Goal: Check status: Check status

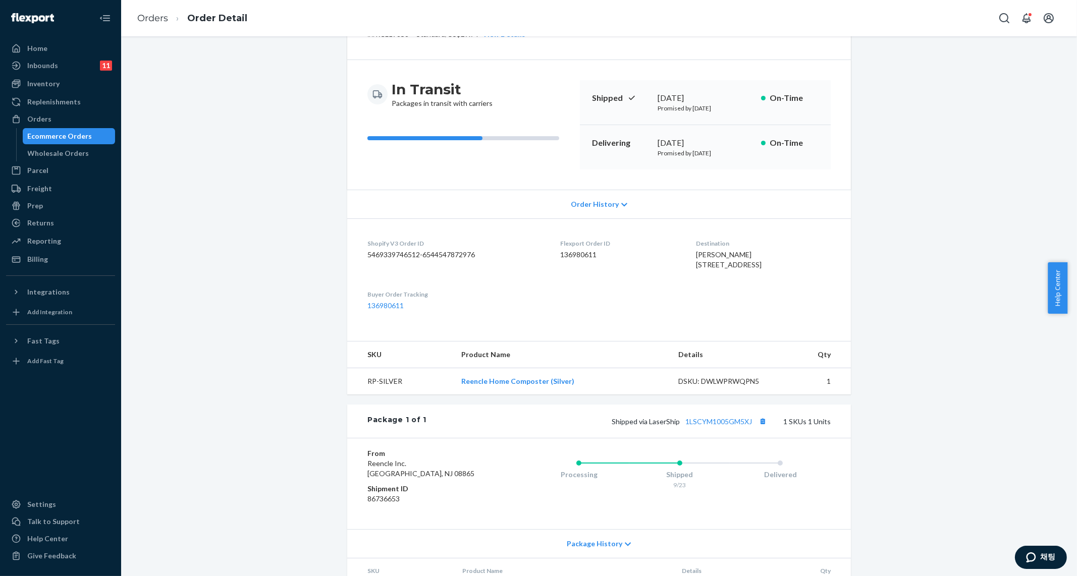
scroll to position [126, 0]
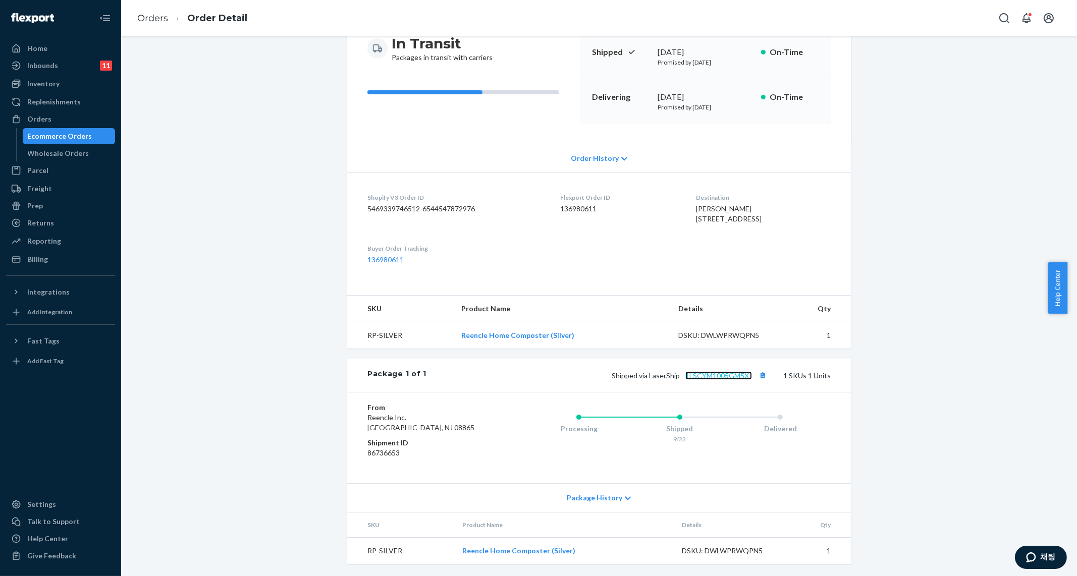
click at [722, 380] on link "1LSCYM1005GM5XJ" at bounding box center [718, 375] width 67 height 9
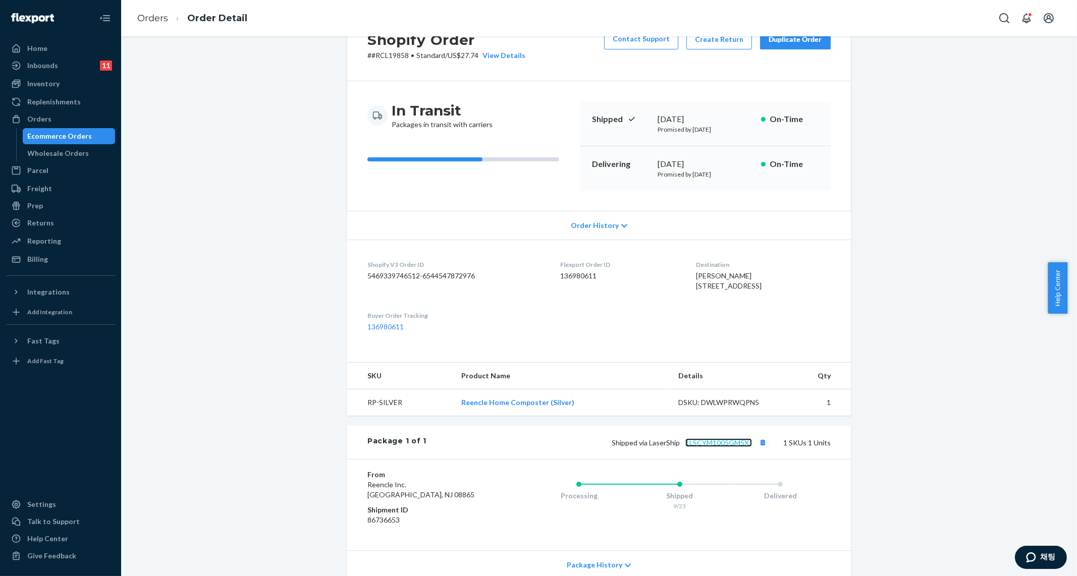
scroll to position [0, 0]
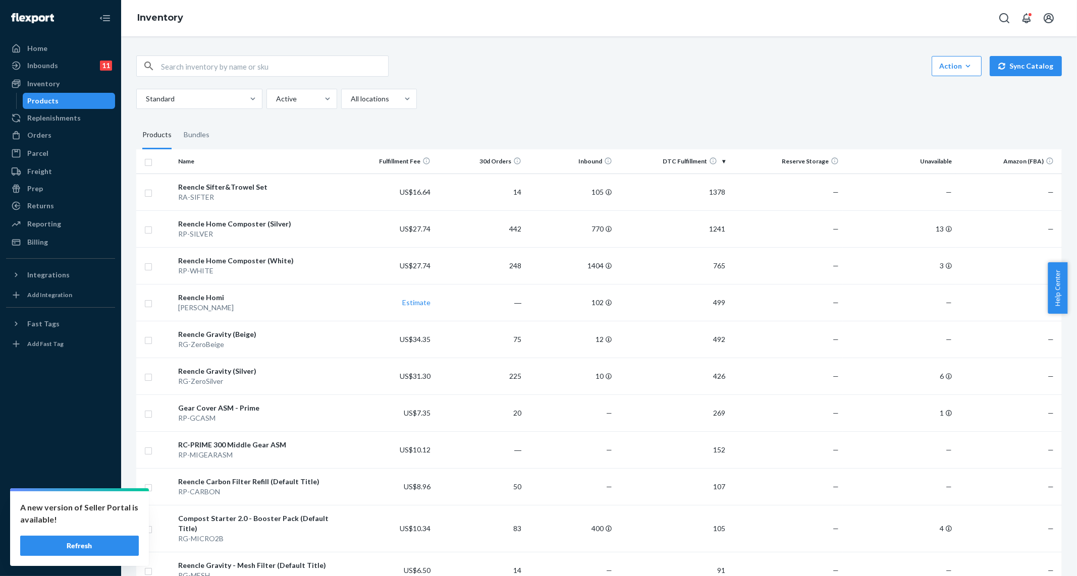
drag, startPoint x: 455, startPoint y: 88, endPoint x: 427, endPoint y: 84, distance: 28.0
click at [455, 89] on div "Standard Active All locations" at bounding box center [595, 99] width 918 height 20
click at [54, 142] on div "Orders" at bounding box center [60, 135] width 107 height 14
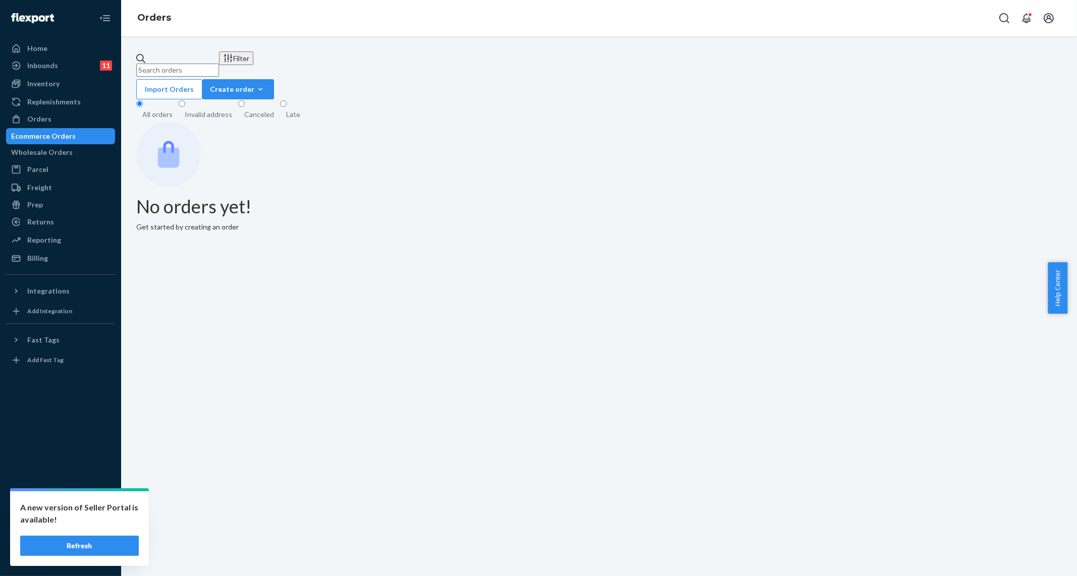
click at [202, 64] on input "text" at bounding box center [177, 70] width 83 height 13
paste input "[EMAIL_ADDRESS][DOMAIN_NAME]"
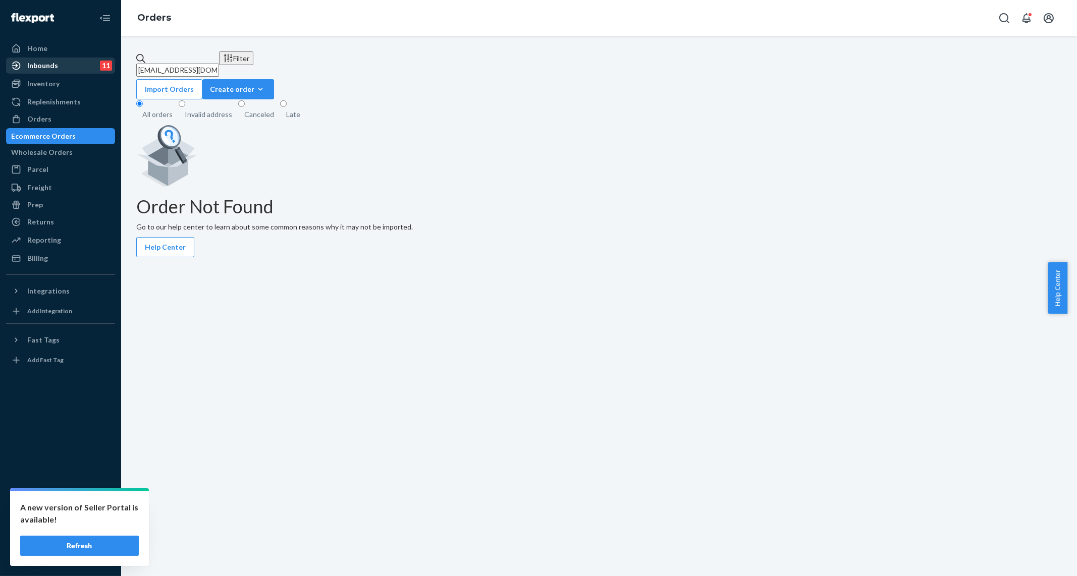
drag, startPoint x: 208, startPoint y: 63, endPoint x: 113, endPoint y: 63, distance: 94.9
click at [113, 63] on div "Home Inbounds 11 Shipping Plans Problems 11 Inventory Products Replenishments O…" at bounding box center [538, 288] width 1077 height 576
paste input "[PERSON_NAME],"
type input "[PERSON_NAME]"
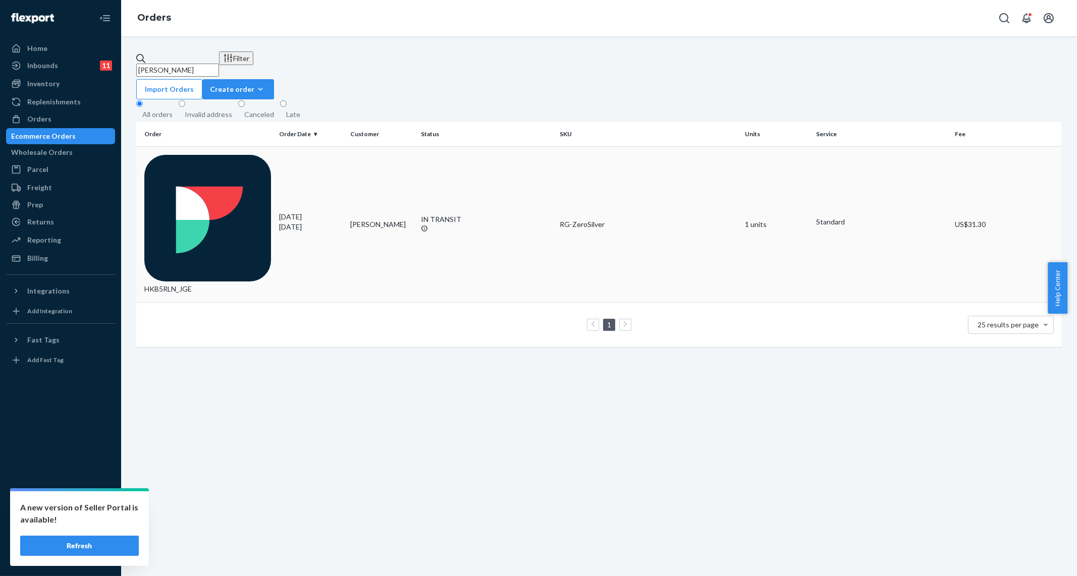
click at [488, 167] on td "IN TRANSIT" at bounding box center [486, 224] width 139 height 156
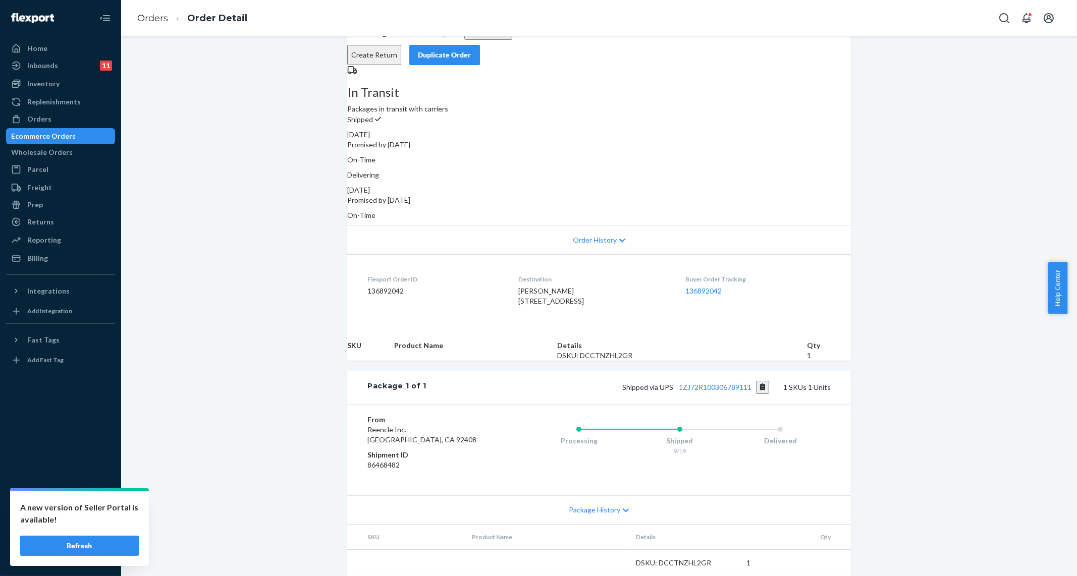
scroll to position [91, 0]
click at [709, 383] on link "1ZJ72R100306789111" at bounding box center [715, 387] width 73 height 9
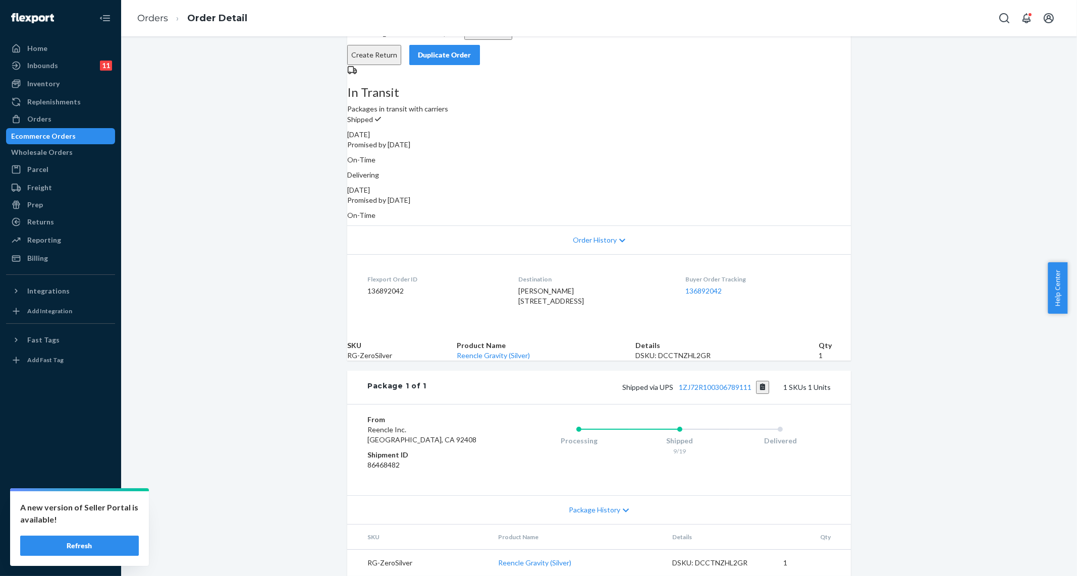
drag, startPoint x: 59, startPoint y: 84, endPoint x: 227, endPoint y: 200, distance: 204.4
click at [58, 84] on div "Inventory" at bounding box center [60, 84] width 107 height 14
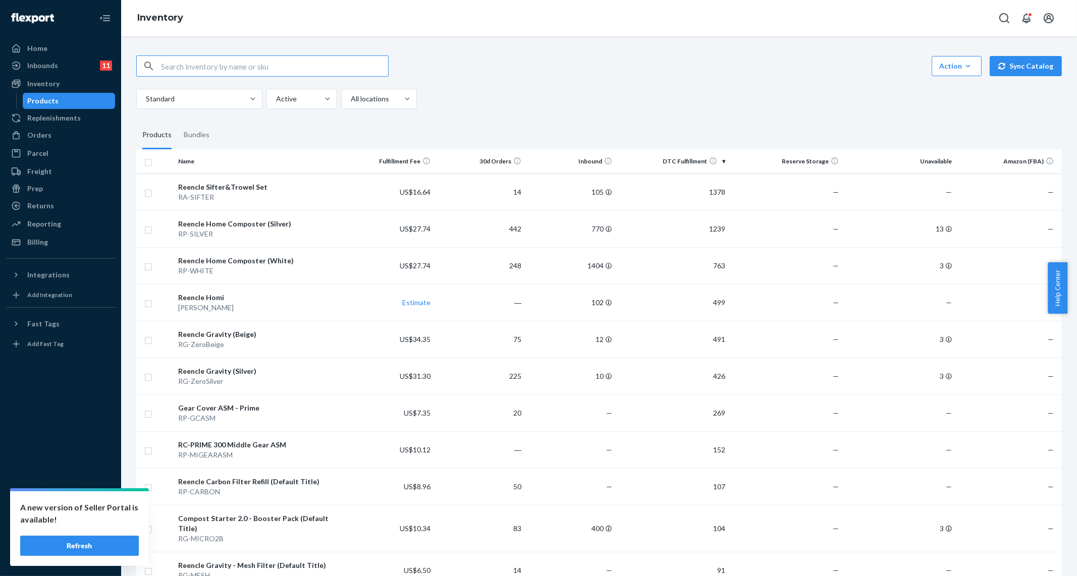
type input "ㅇ"
type input "채"
type input "starter"
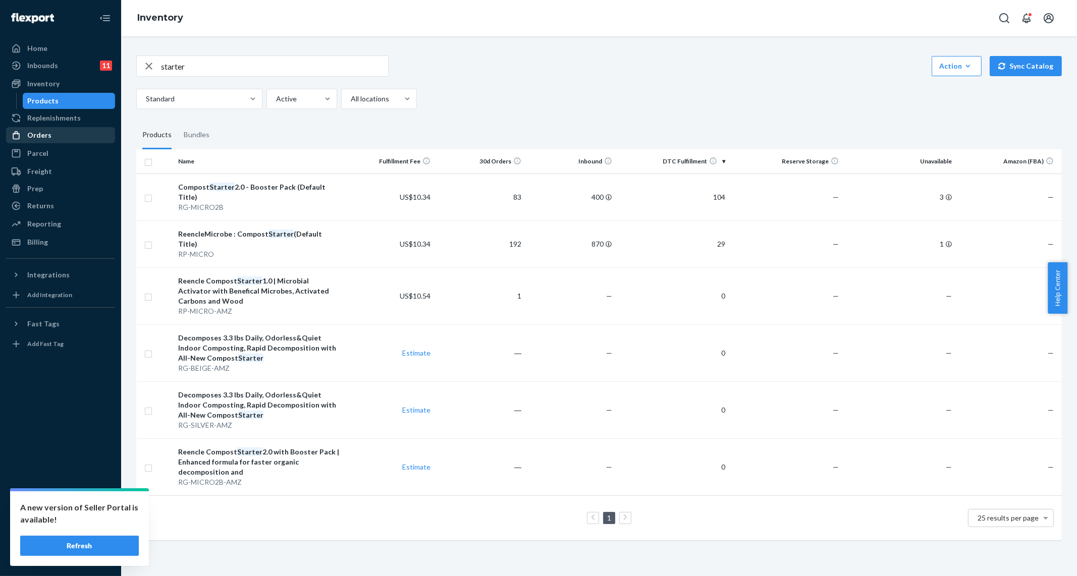
click at [54, 138] on div "Orders" at bounding box center [60, 135] width 107 height 14
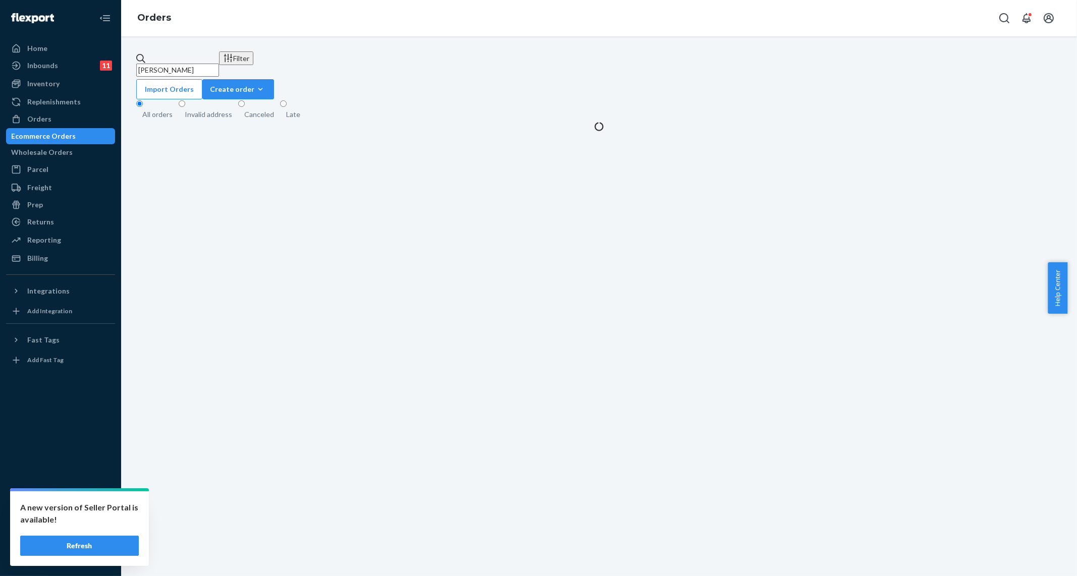
drag, startPoint x: 240, startPoint y: 58, endPoint x: 159, endPoint y: 59, distance: 80.8
click at [159, 64] on input "[PERSON_NAME]" at bounding box center [177, 70] width 83 height 13
click at [219, 64] on input "[PERSON_NAME]" at bounding box center [177, 70] width 83 height 13
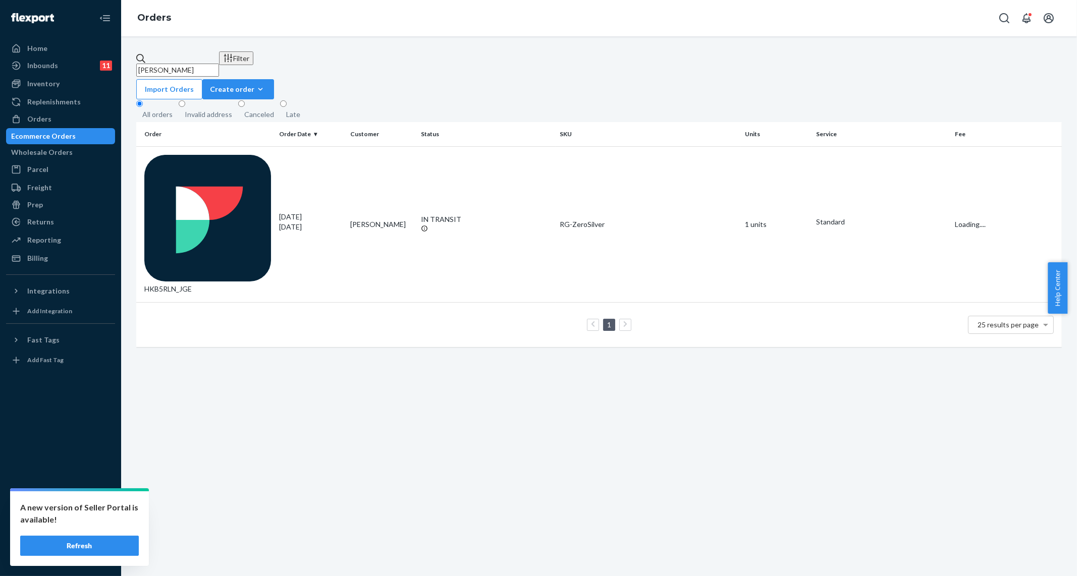
drag, startPoint x: 189, startPoint y: 64, endPoint x: 139, endPoint y: 65, distance: 50.5
click at [139, 65] on input "[PERSON_NAME]" at bounding box center [177, 70] width 83 height 13
paste input "[PERSON_NAME]"
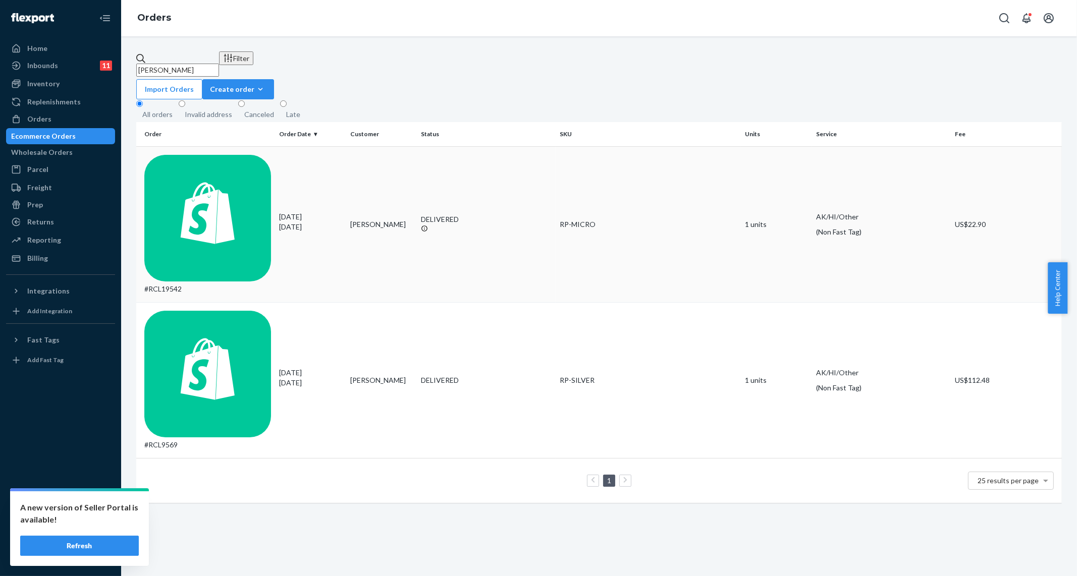
type input "[PERSON_NAME]"
click at [361, 166] on td "[PERSON_NAME]" at bounding box center [381, 224] width 71 height 156
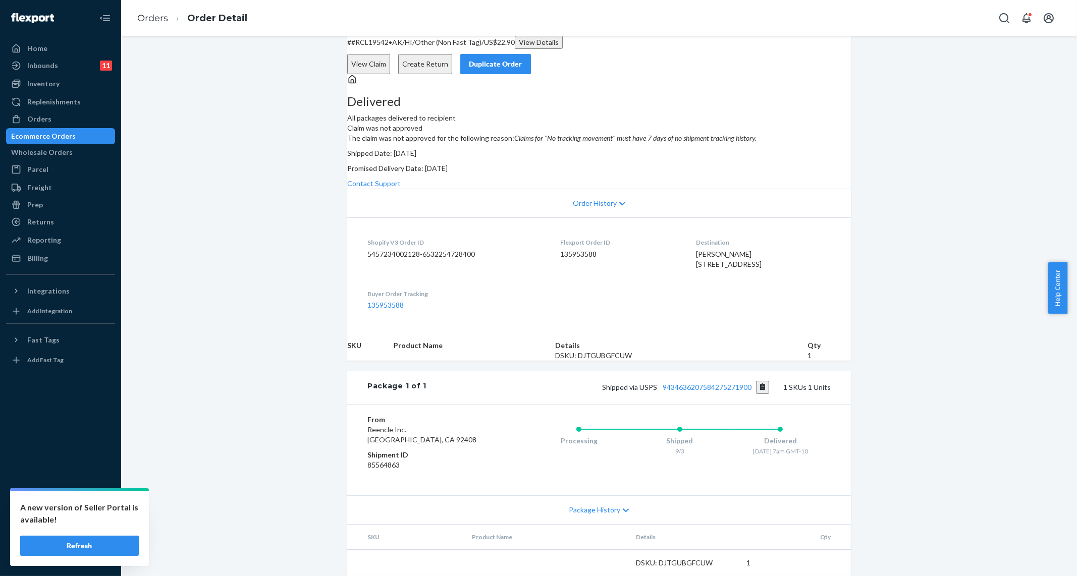
scroll to position [126, 0]
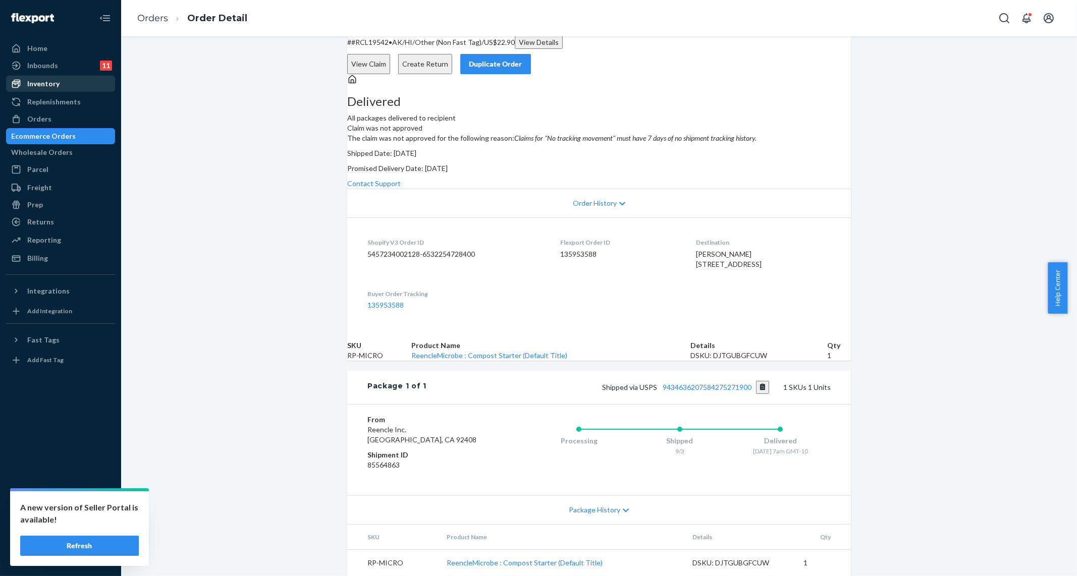
click at [55, 84] on div "Inventory" at bounding box center [43, 84] width 32 height 10
